Goal: Navigation & Orientation: Find specific page/section

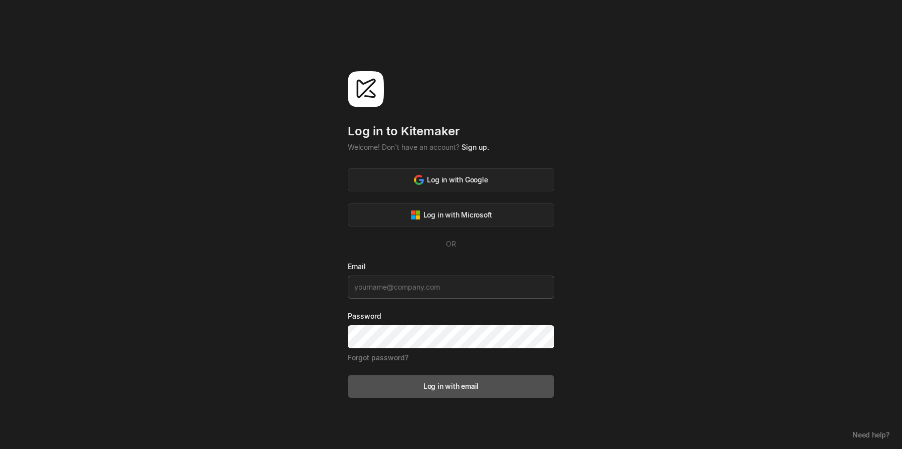
click at [441, 287] on input at bounding box center [451, 287] width 206 height 23
click at [0, 448] on com-1password-button at bounding box center [0, 449] width 0 height 0
type input "[PERSON_NAME][EMAIL_ADDRESS][PERSON_NAME][DOMAIN_NAME]"
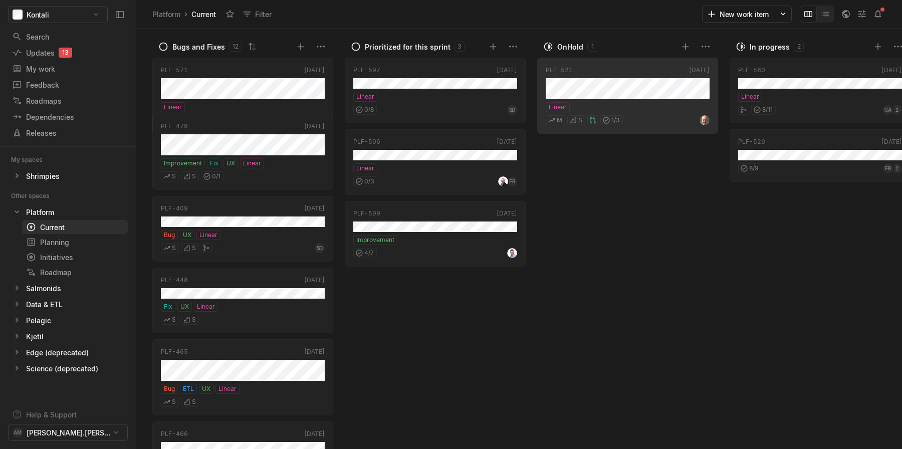
click at [630, 199] on div "PLF-521 [DATE] Linear M S 1 / 3" at bounding box center [629, 252] width 185 height 394
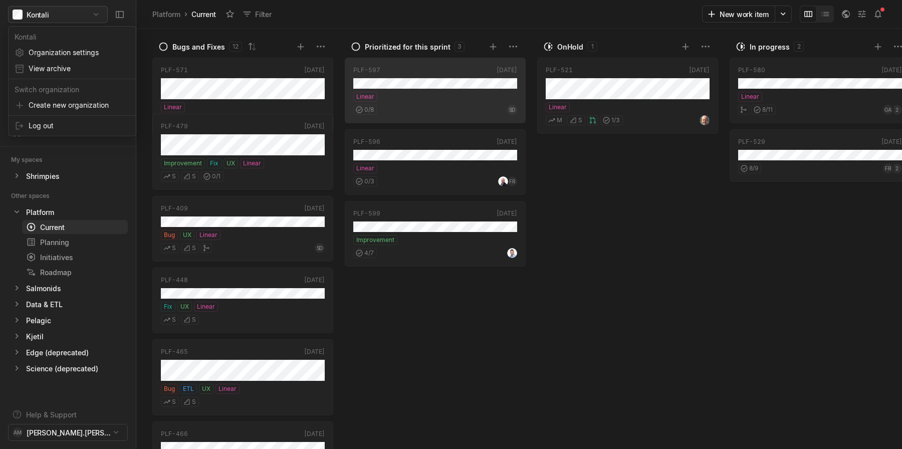
click at [168, 28] on html "Kontali Search / Updates 13 g then u My work = Feedback g then f Roadmaps g the…" at bounding box center [451, 224] width 902 height 449
click at [735, 253] on html "Kontali Search / Updates 13 g then u My work = Feedback g then f Roadmaps g the…" at bounding box center [451, 224] width 902 height 449
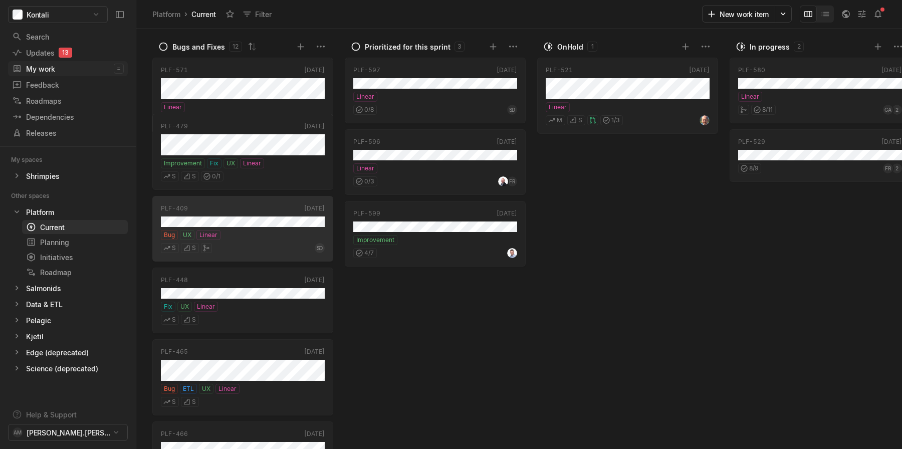
click at [57, 69] on div "My work" at bounding box center [63, 69] width 102 height 11
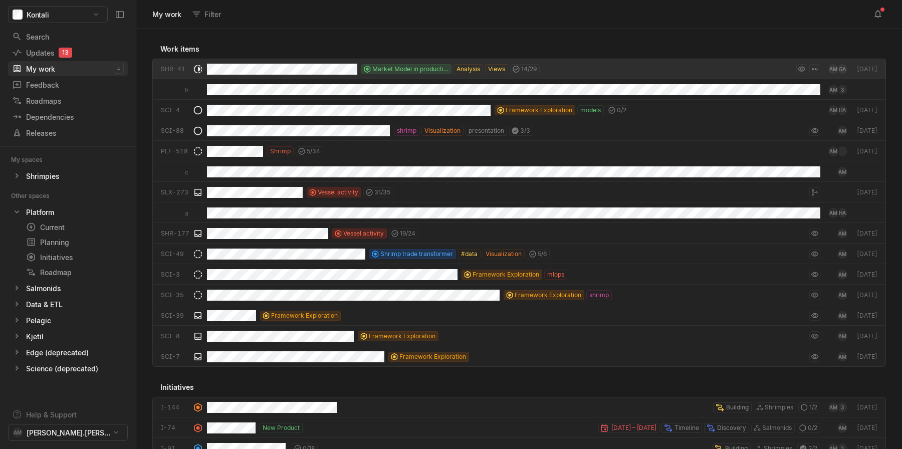
scroll to position [1, 1]
click at [40, 56] on div "Updates 13" at bounding box center [49, 53] width 75 height 11
